Goal: Transaction & Acquisition: Purchase product/service

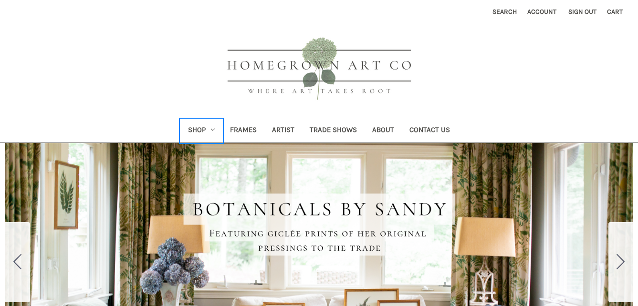
click at [213, 133] on link "Shop" at bounding box center [201, 130] width 42 height 23
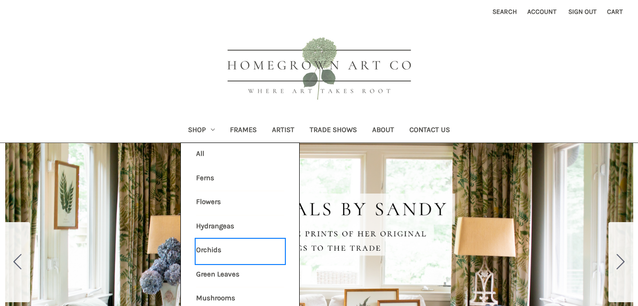
click at [219, 252] on link "Orchids" at bounding box center [240, 252] width 88 height 24
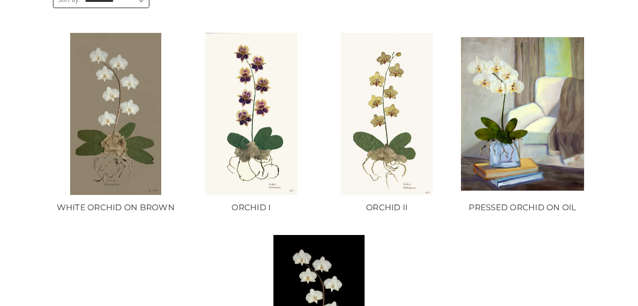
scroll to position [80, 0]
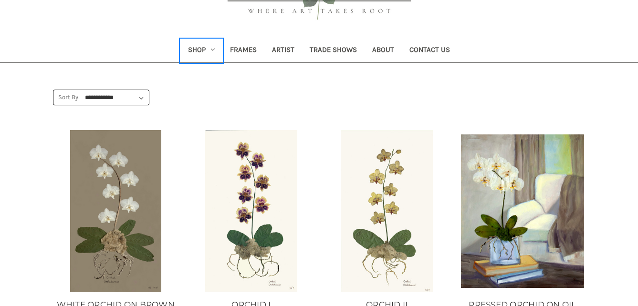
click at [204, 50] on link "Shop" at bounding box center [201, 50] width 42 height 23
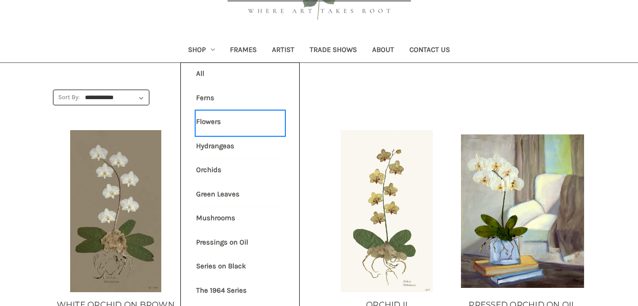
click at [204, 124] on link "Flowers" at bounding box center [240, 123] width 88 height 24
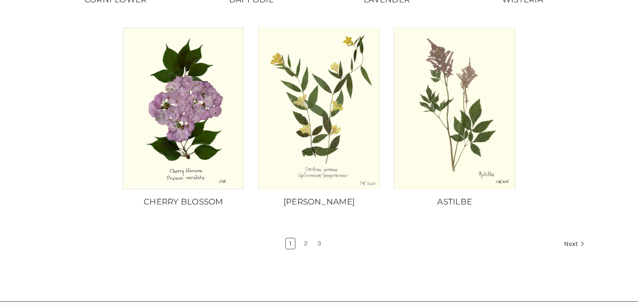
scroll to position [814, 0]
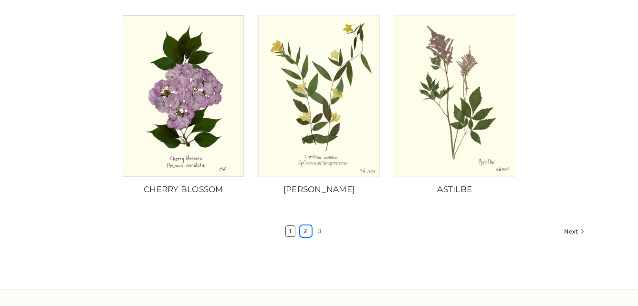
click at [303, 226] on link "2" at bounding box center [306, 231] width 10 height 10
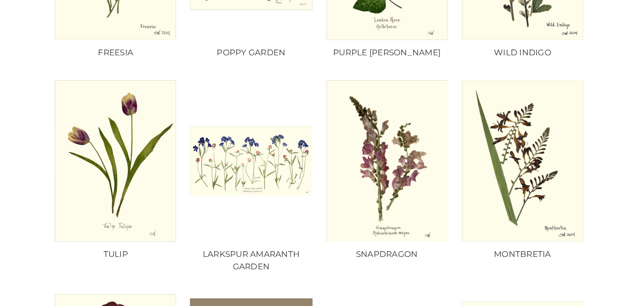
scroll to position [337, 0]
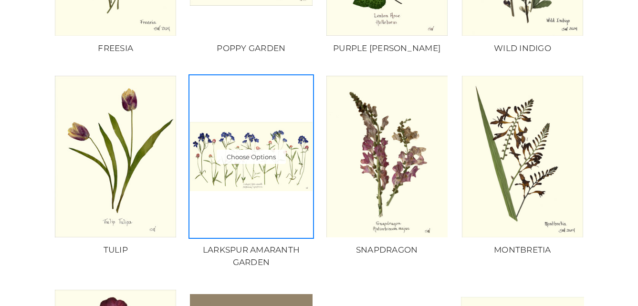
click at [212, 147] on img "LARKSPUR AMARANTH GARDEN, Price range from $50.00 to $180.00\a\a" at bounding box center [251, 156] width 123 height 69
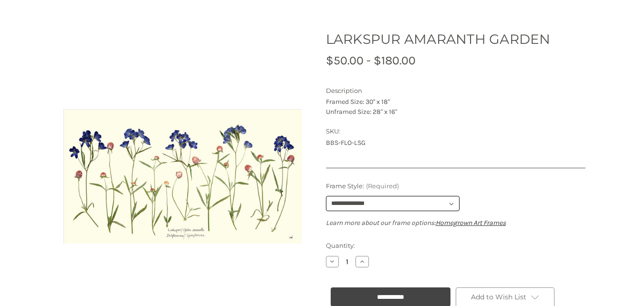
scroll to position [149, 0]
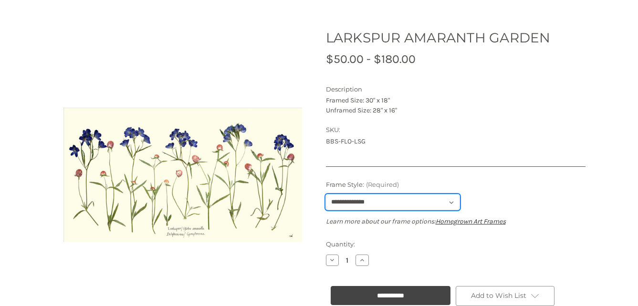
click at [447, 204] on select "**********" at bounding box center [393, 202] width 134 height 15
click at [326, 195] on select "**********" at bounding box center [393, 202] width 134 height 15
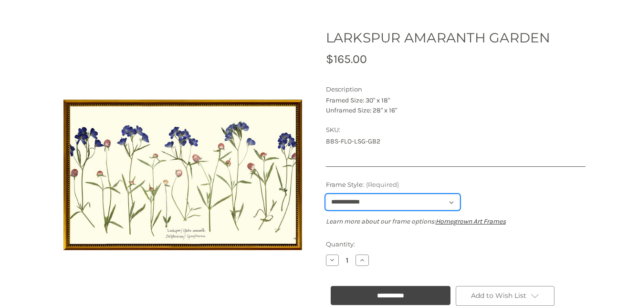
click at [436, 208] on select "**********" at bounding box center [393, 202] width 134 height 15
select select "****"
click at [326, 195] on select "**********" at bounding box center [393, 202] width 134 height 15
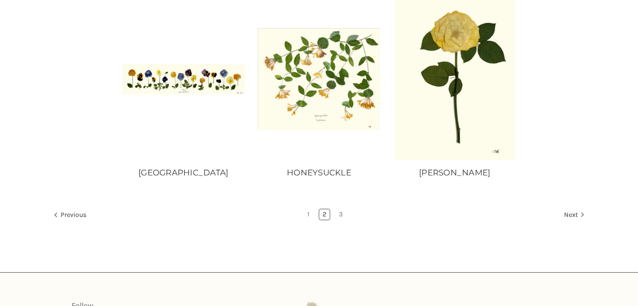
scroll to position [833, 0]
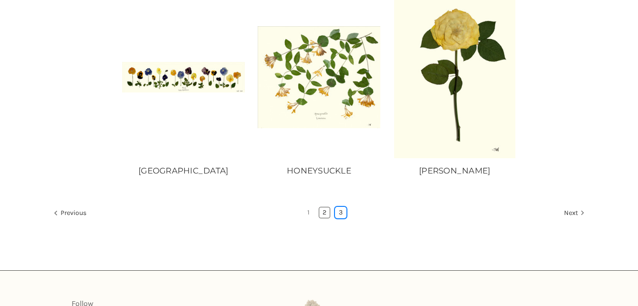
click at [344, 215] on link "3" at bounding box center [340, 213] width 10 height 10
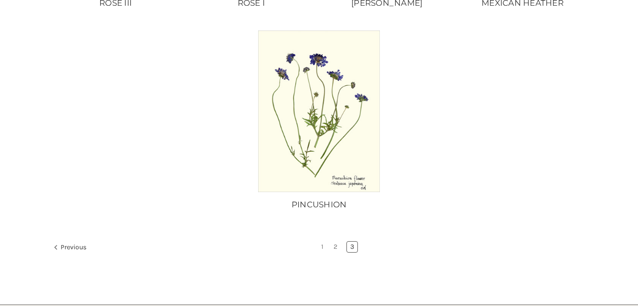
scroll to position [416, 0]
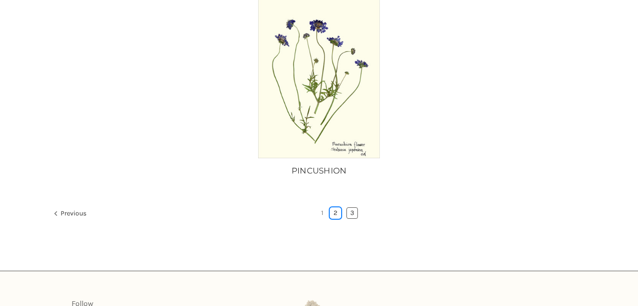
click at [334, 210] on link "2" at bounding box center [335, 213] width 10 height 10
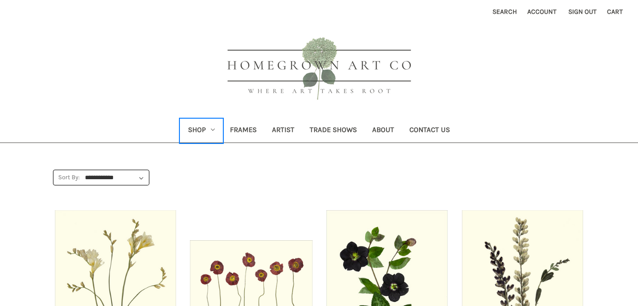
click at [208, 128] on link "Shop" at bounding box center [201, 130] width 42 height 23
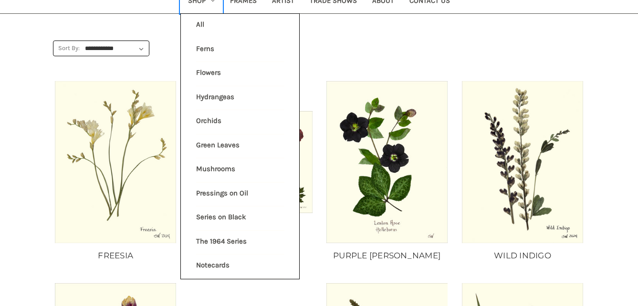
scroll to position [131, 0]
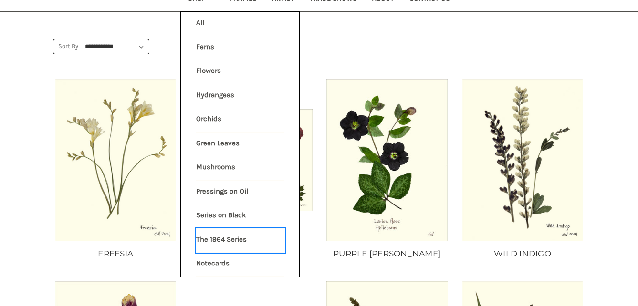
click at [203, 235] on link "The 1964 Series" at bounding box center [240, 241] width 88 height 24
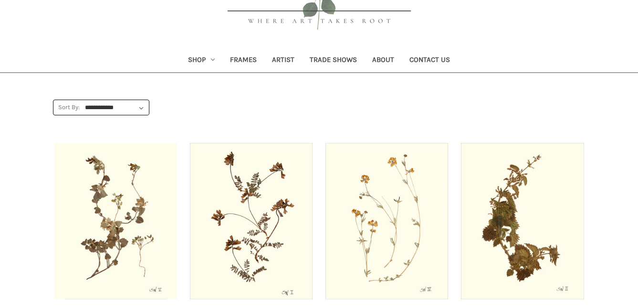
scroll to position [65, 0]
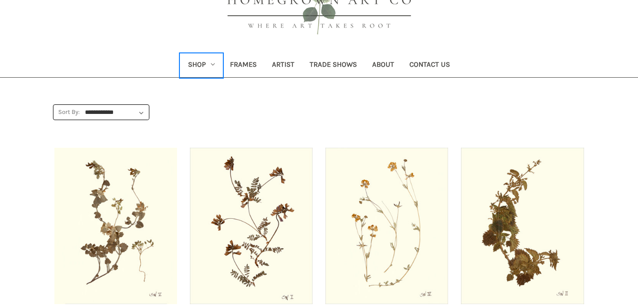
click at [209, 66] on link "Shop" at bounding box center [201, 65] width 42 height 23
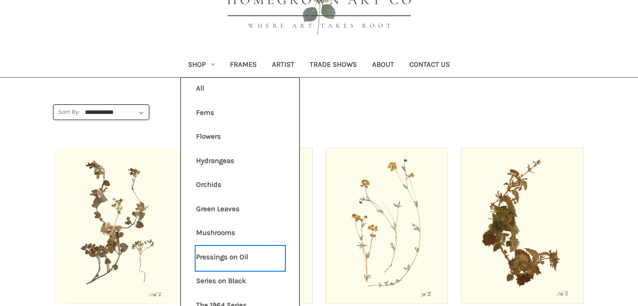
click at [239, 258] on link "Pressings on Oil" at bounding box center [240, 259] width 88 height 24
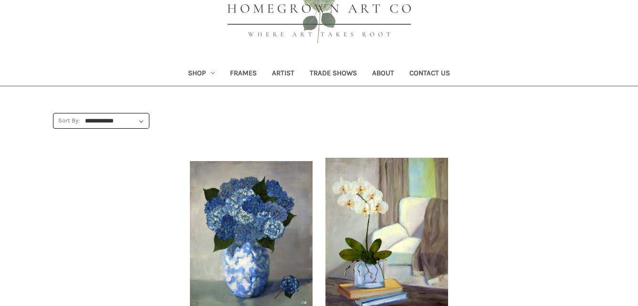
scroll to position [56, 0]
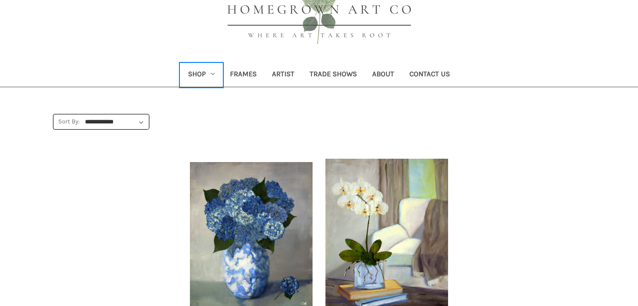
click at [206, 81] on link "Shop" at bounding box center [201, 74] width 42 height 23
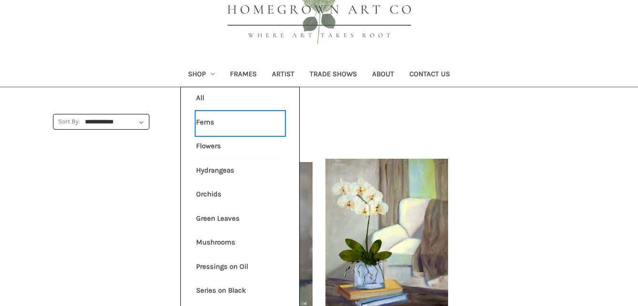
click at [212, 130] on link "Ferns" at bounding box center [240, 124] width 88 height 24
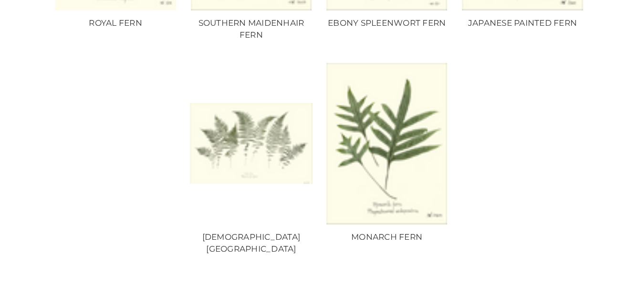
scroll to position [795, 0]
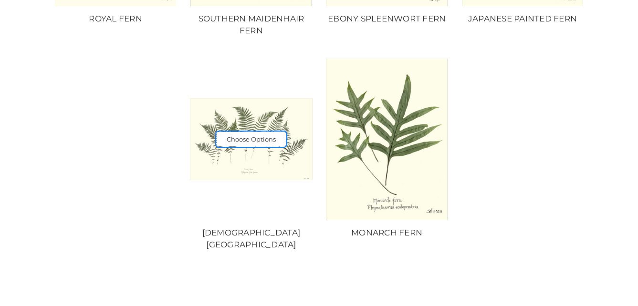
click at [265, 132] on link "Choose Options" at bounding box center [251, 139] width 69 height 14
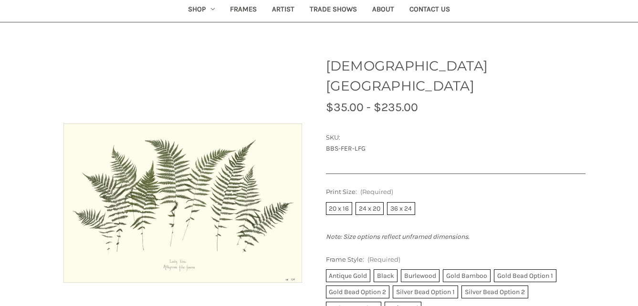
scroll to position [152, 0]
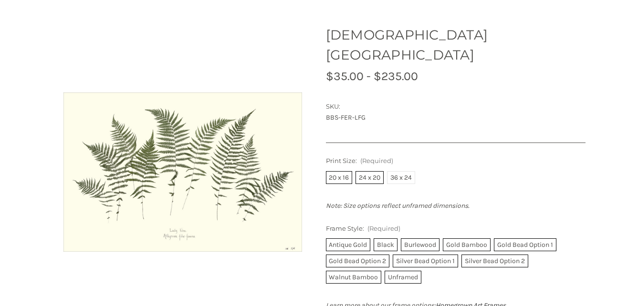
click at [397, 171] on label "36 x 24" at bounding box center [401, 177] width 28 height 13
click at [431, 255] on label "Silver Bead Option 1" at bounding box center [425, 261] width 65 height 13
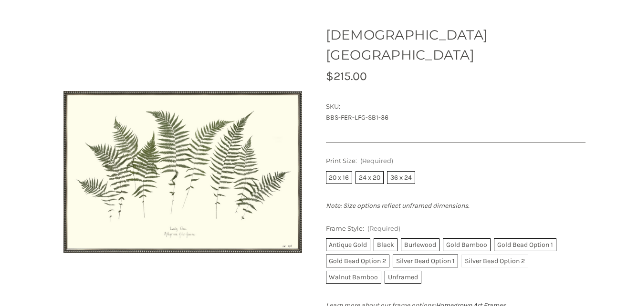
click at [483, 255] on label "Silver Bead Option 2" at bounding box center [494, 261] width 67 height 13
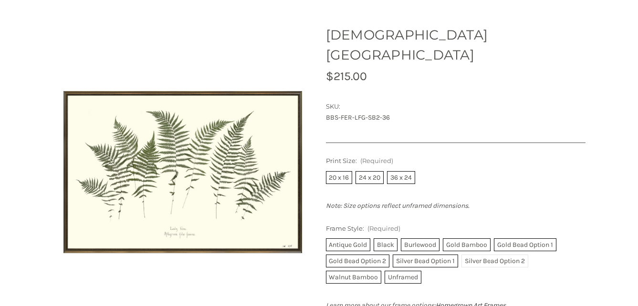
click at [484, 255] on label "Silver Bead Option 2" at bounding box center [494, 261] width 67 height 13
click at [359, 271] on label "Walnut Bamboo" at bounding box center [354, 277] width 56 height 13
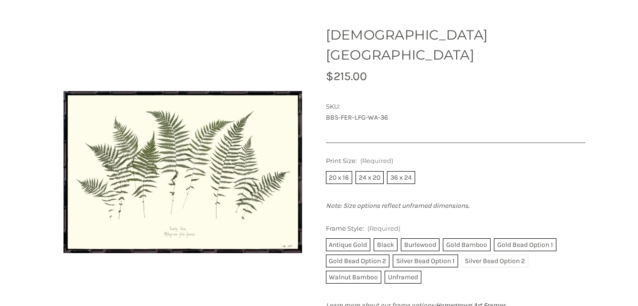
click at [471, 255] on label "Silver Bead Option 2" at bounding box center [494, 261] width 67 height 13
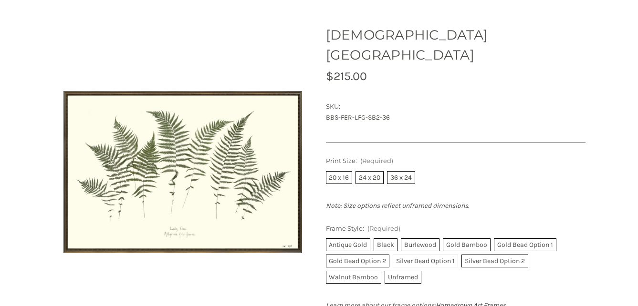
click at [449, 255] on label "Silver Bead Option 1" at bounding box center [425, 261] width 65 height 13
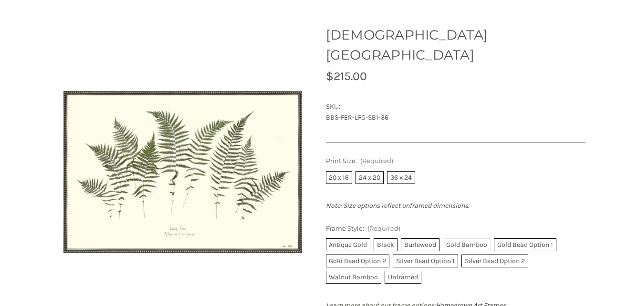
click at [460, 239] on label "Gold Bamboo" at bounding box center [467, 245] width 48 height 13
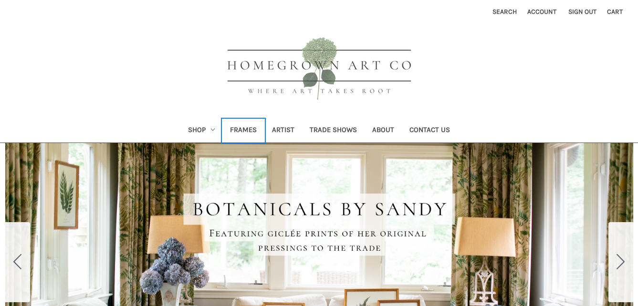
click at [239, 127] on link "Frames" at bounding box center [243, 130] width 42 height 23
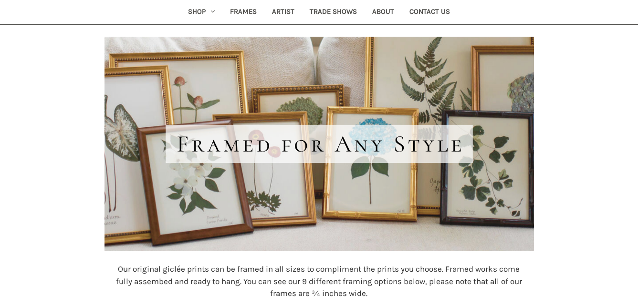
scroll to position [113, 0]
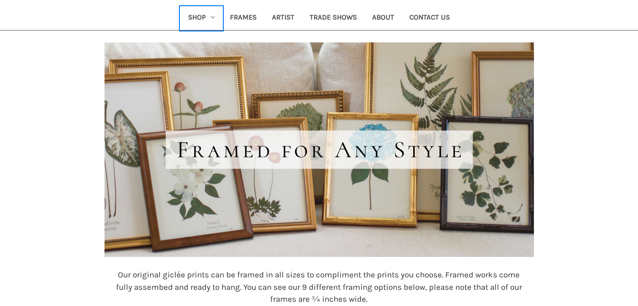
click at [211, 18] on link "Shop" at bounding box center [201, 18] width 42 height 23
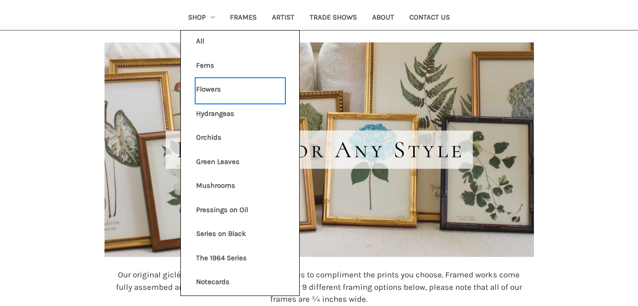
click at [210, 87] on link "Flowers" at bounding box center [240, 91] width 88 height 24
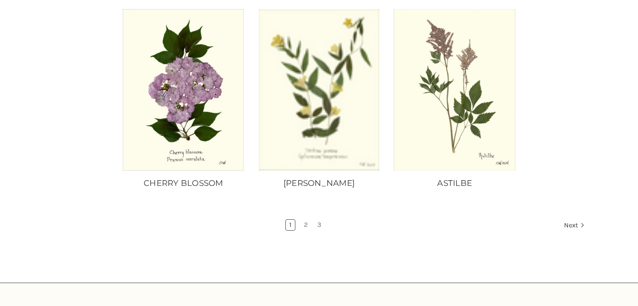
scroll to position [824, 0]
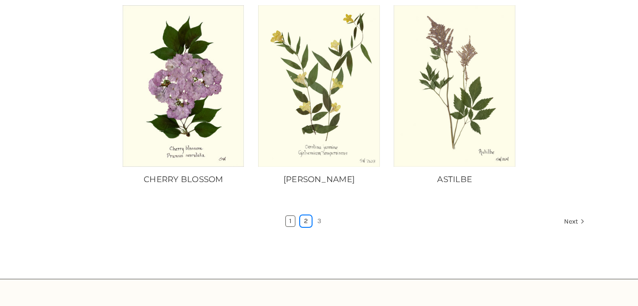
click at [306, 216] on link "2" at bounding box center [306, 221] width 10 height 10
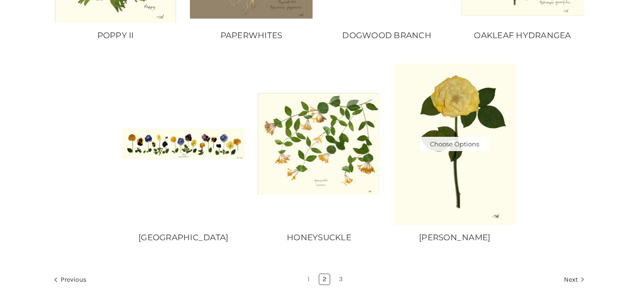
scroll to position [770, 0]
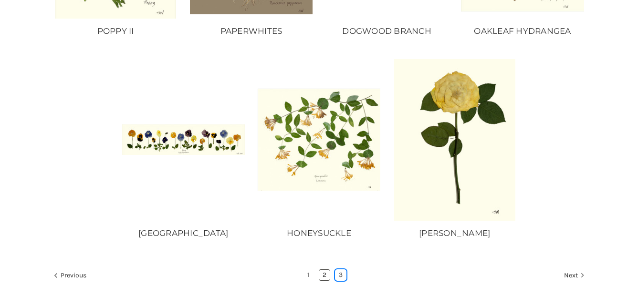
click at [338, 276] on link "3" at bounding box center [340, 275] width 10 height 10
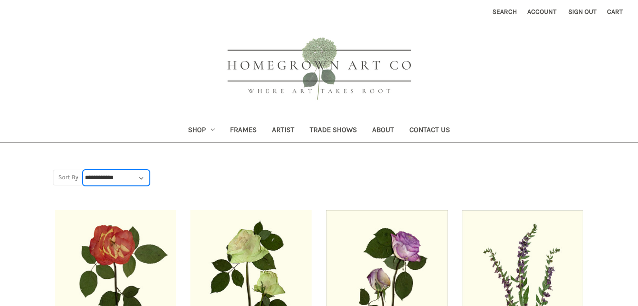
click at [137, 175] on select "**********" at bounding box center [115, 178] width 65 height 14
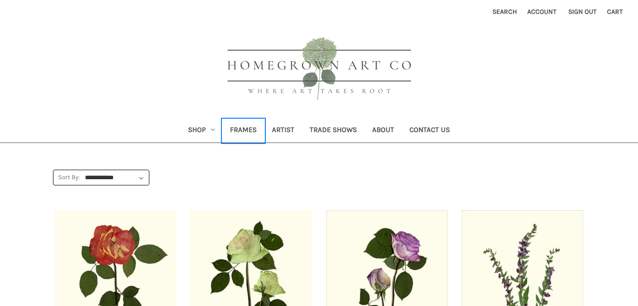
click at [229, 133] on link "Frames" at bounding box center [243, 130] width 42 height 23
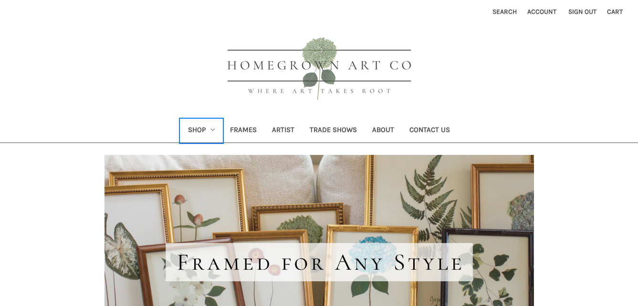
click at [213, 130] on use "Shop" at bounding box center [213, 130] width 4 height 2
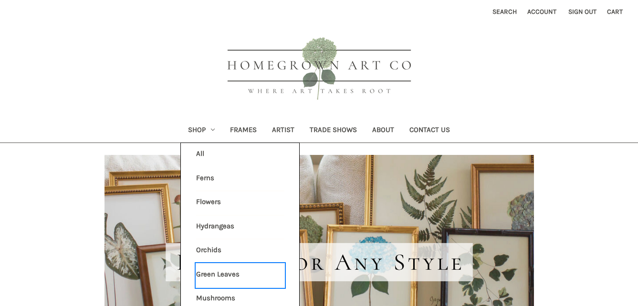
click at [224, 278] on link "Green Leaves" at bounding box center [240, 276] width 88 height 24
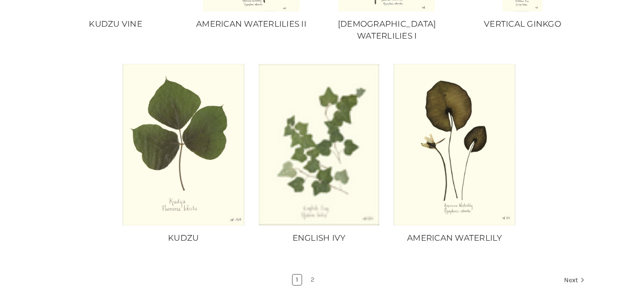
scroll to position [783, 0]
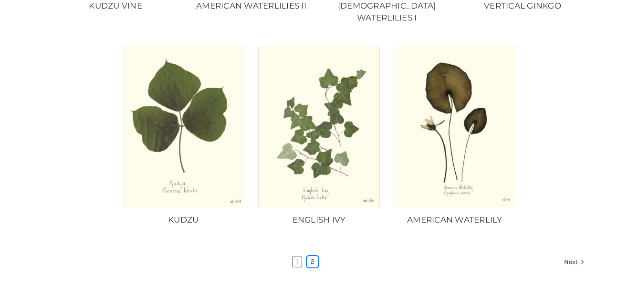
click at [310, 257] on link "2" at bounding box center [312, 262] width 10 height 10
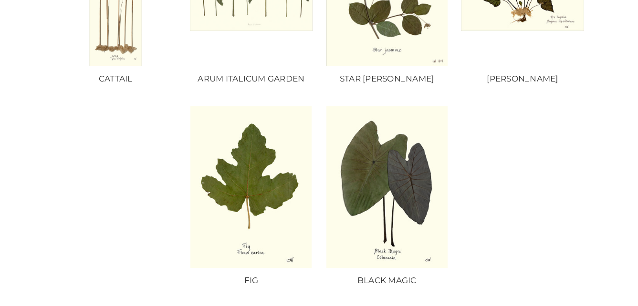
scroll to position [316, 0]
